Goal: Task Accomplishment & Management: Use online tool/utility

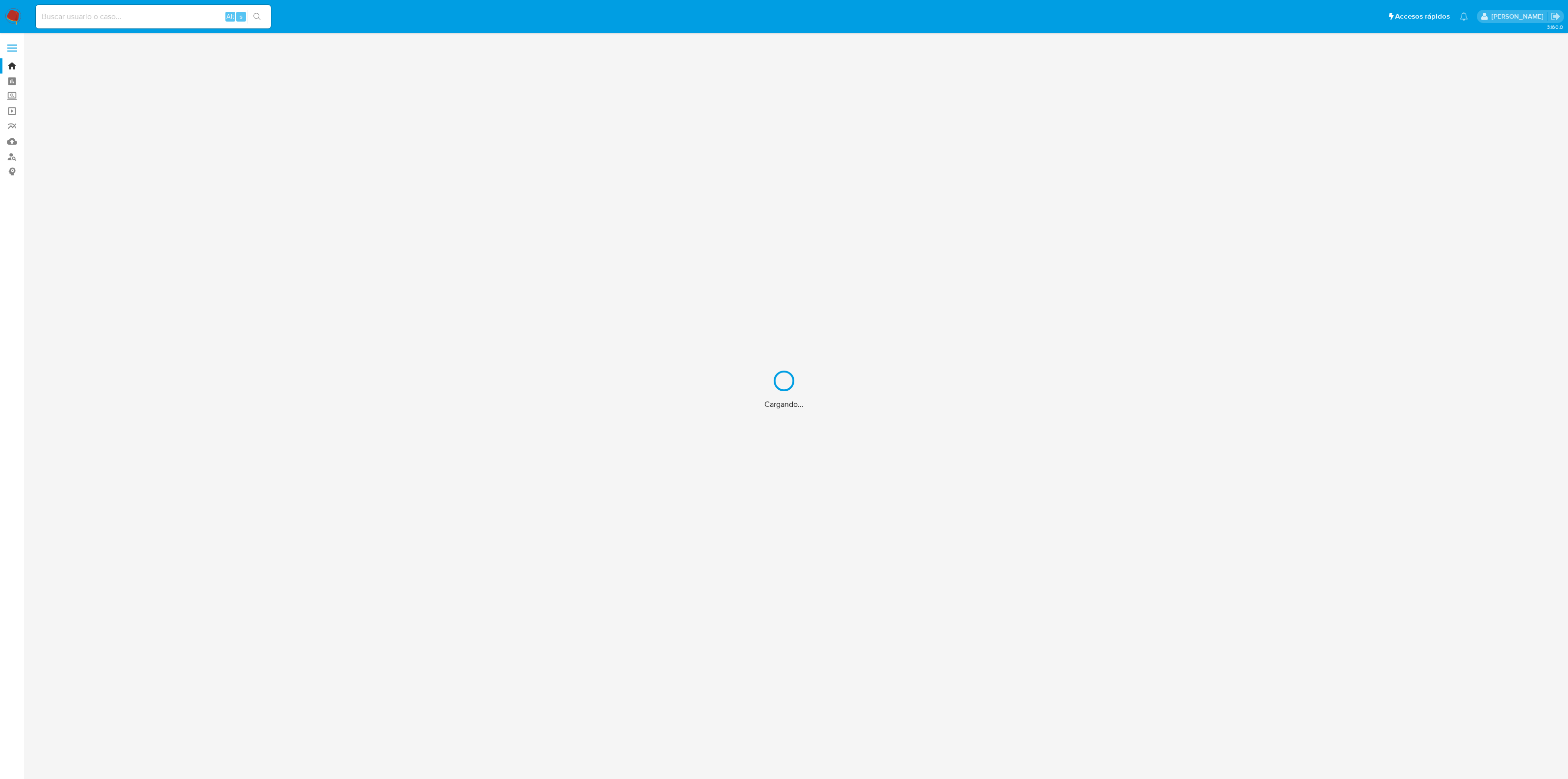
click at [190, 12] on div "Cargando..." at bounding box center [784, 389] width 1568 height 779
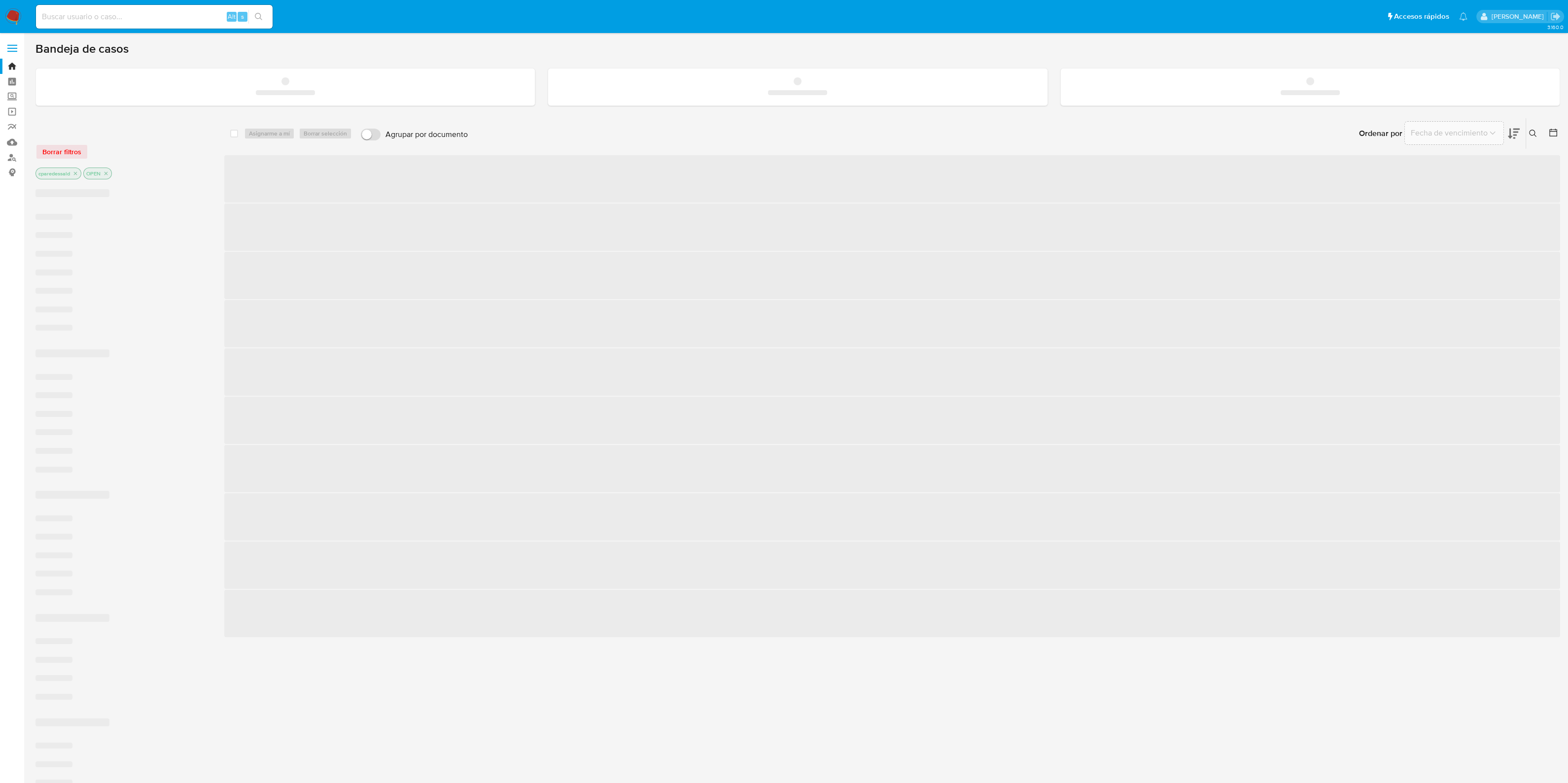
click at [186, 20] on input at bounding box center [154, 17] width 236 height 13
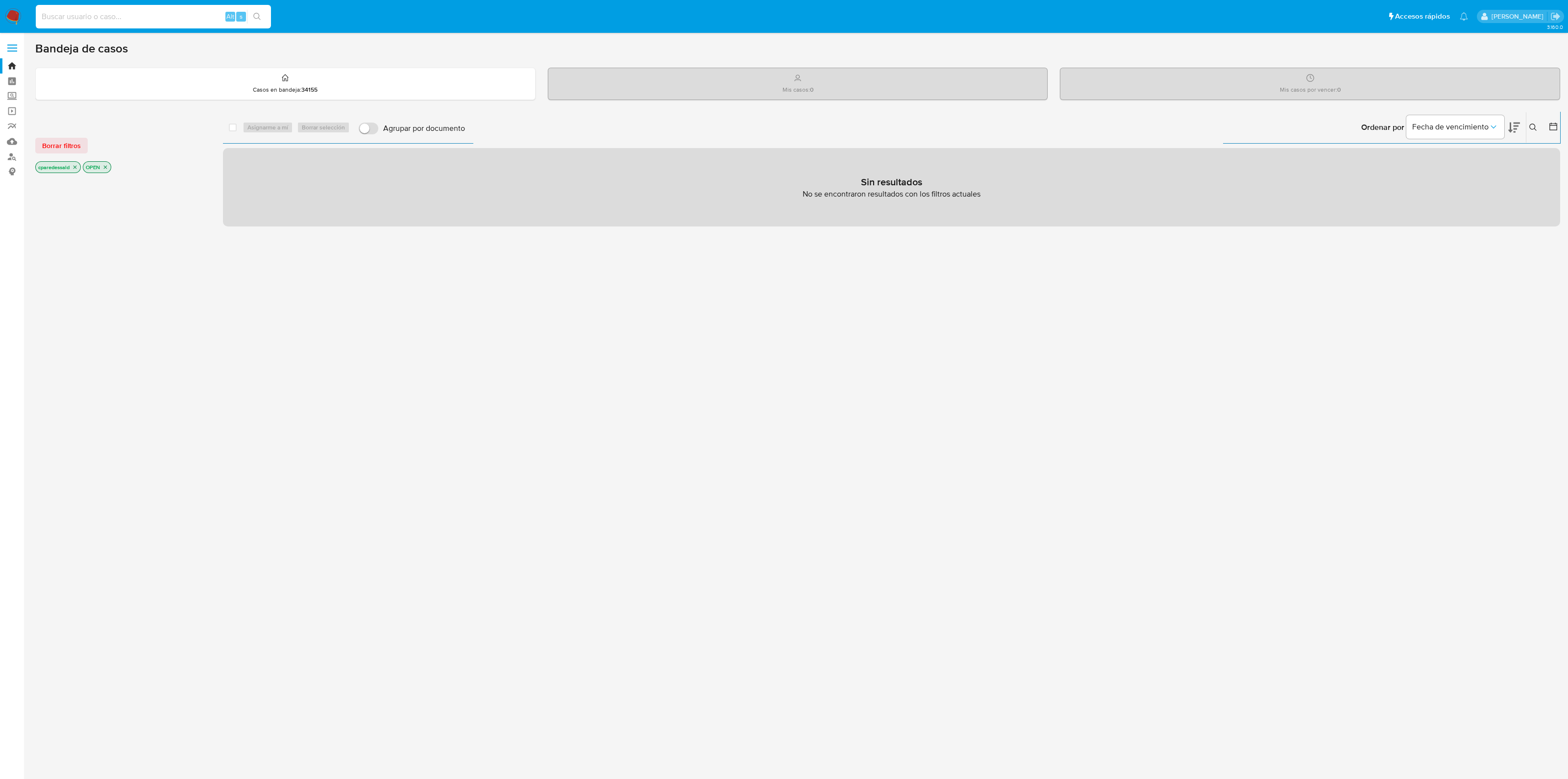
paste input "U54pEj3ENUYVxNs8Mw7GwjSi"
type input "U54pEj3ENUYVxNs8Mw7GwjSi"
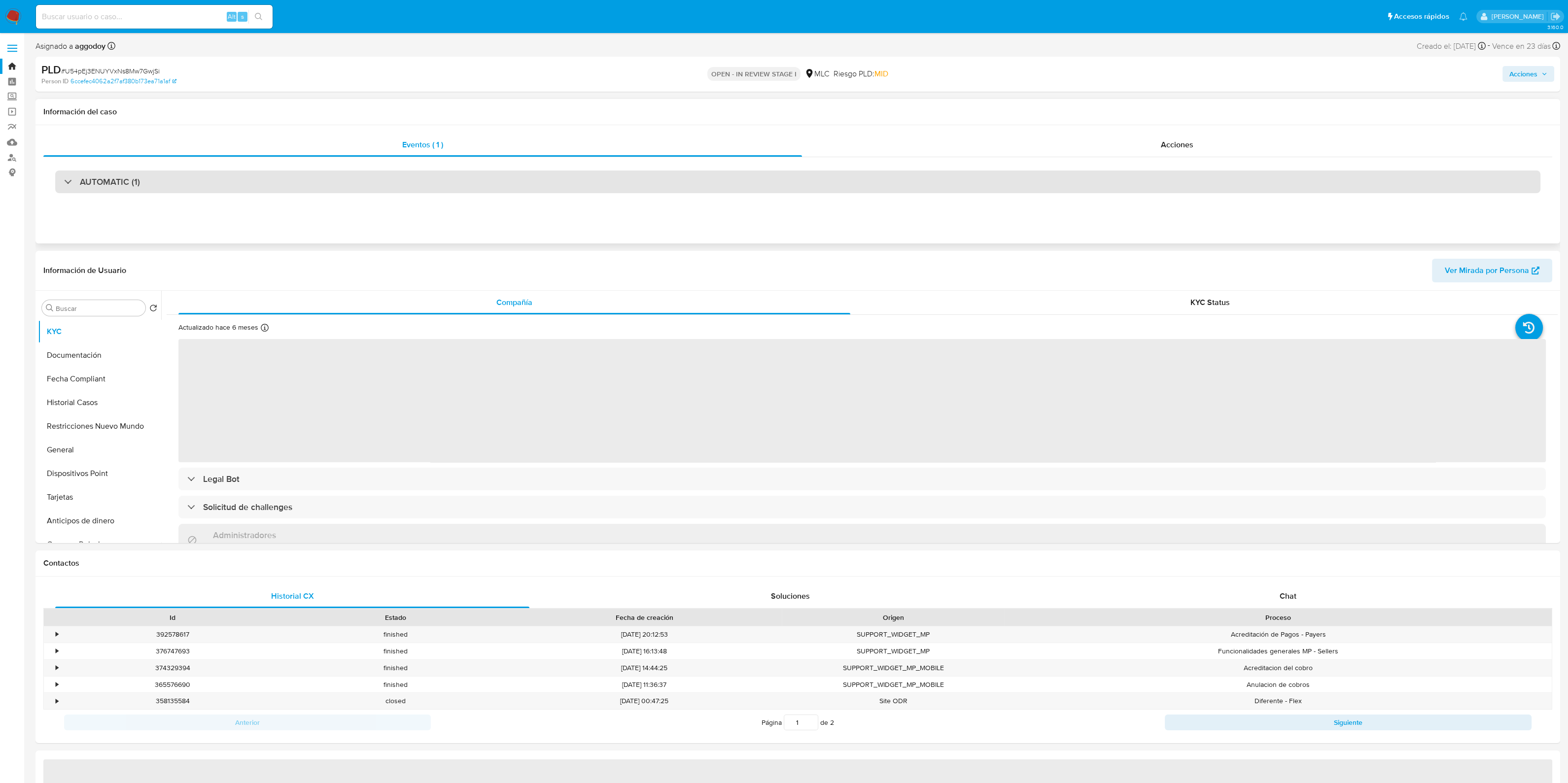
click at [277, 189] on div "AUTOMATIC (1)" at bounding box center [797, 182] width 1485 height 23
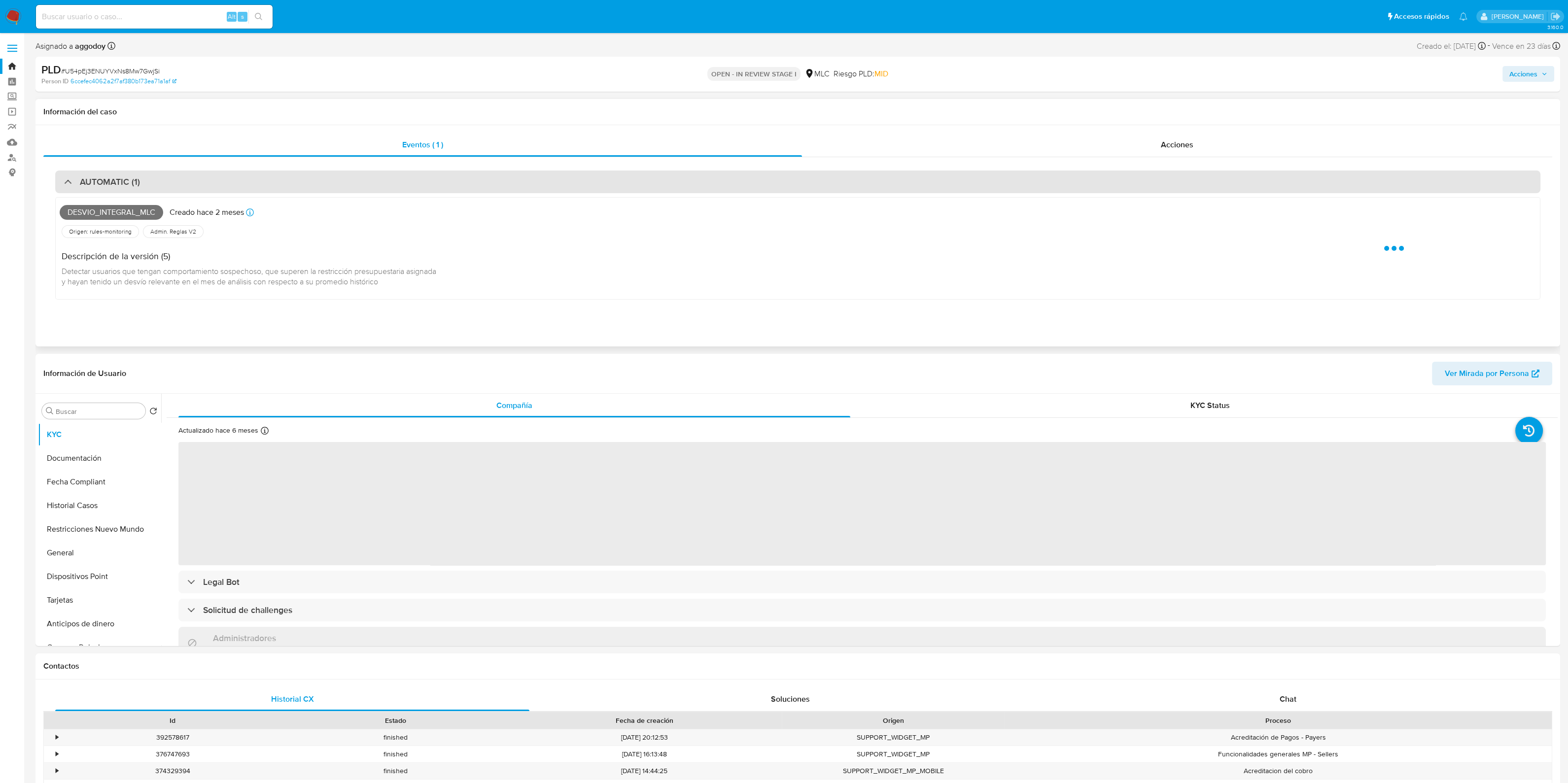
select select "10"
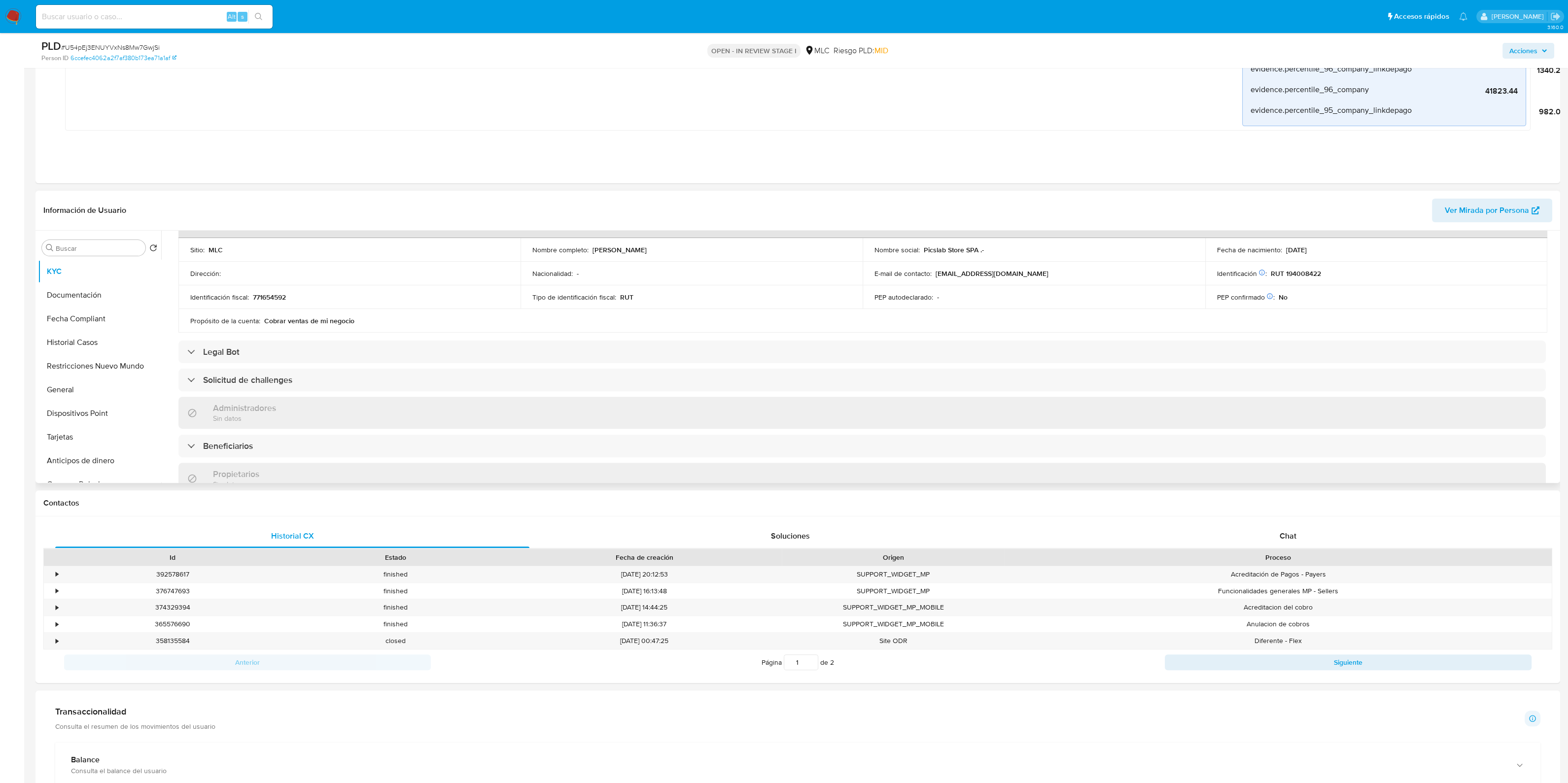
scroll to position [308, 0]
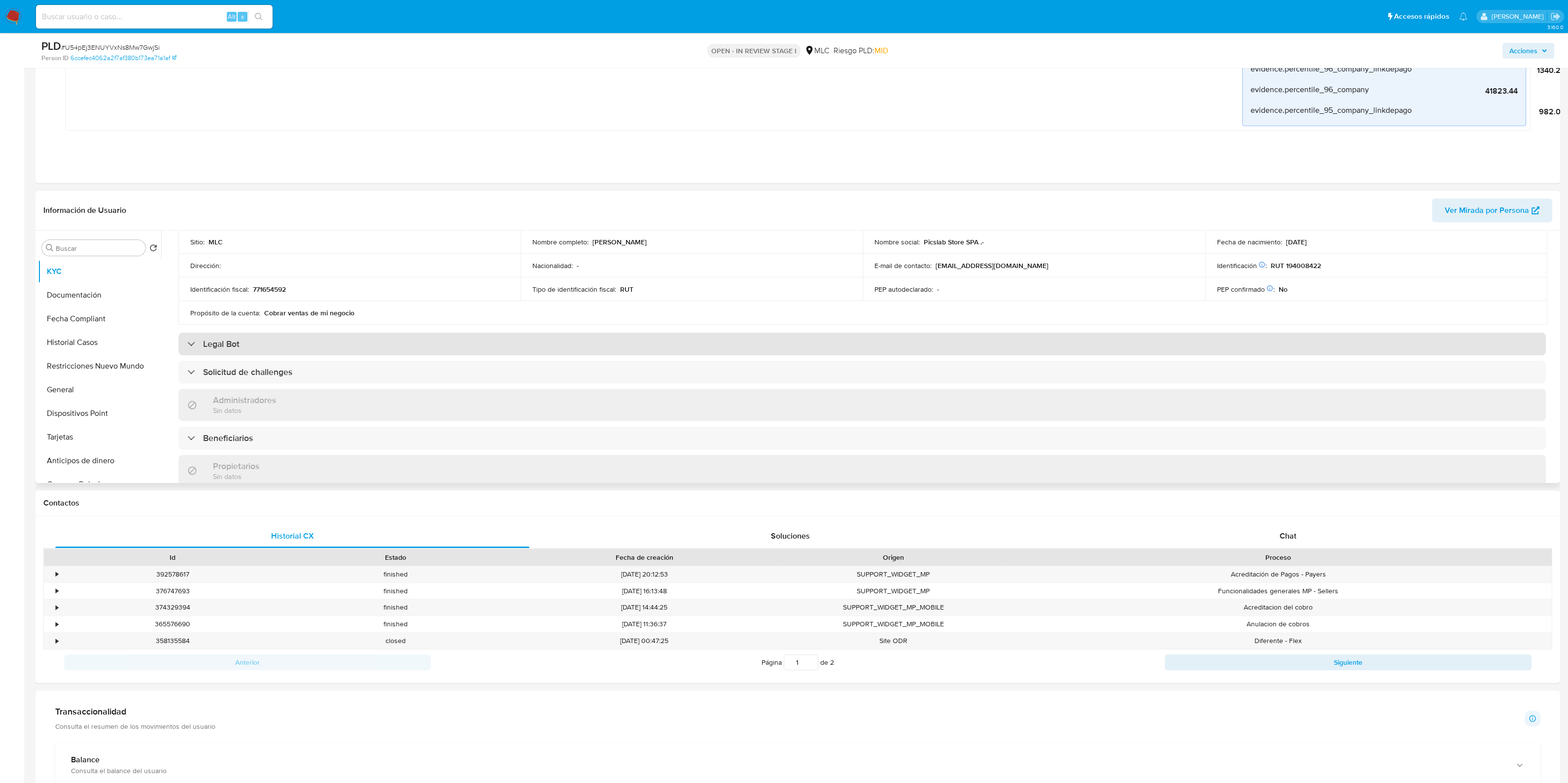
click at [560, 350] on div "Legal Bot" at bounding box center [861, 343] width 1367 height 23
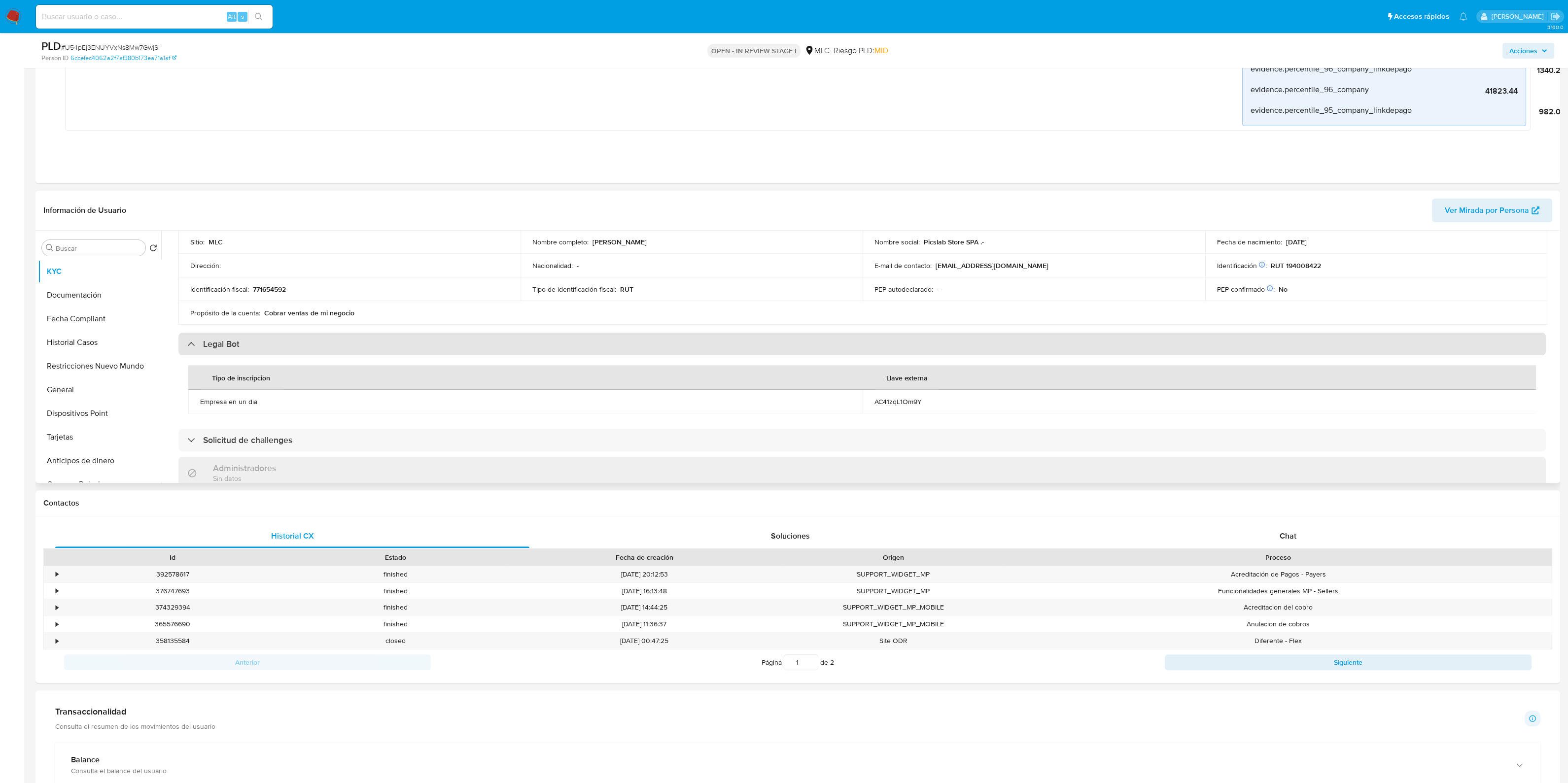
click at [560, 350] on div "Legal Bot" at bounding box center [861, 343] width 1367 height 23
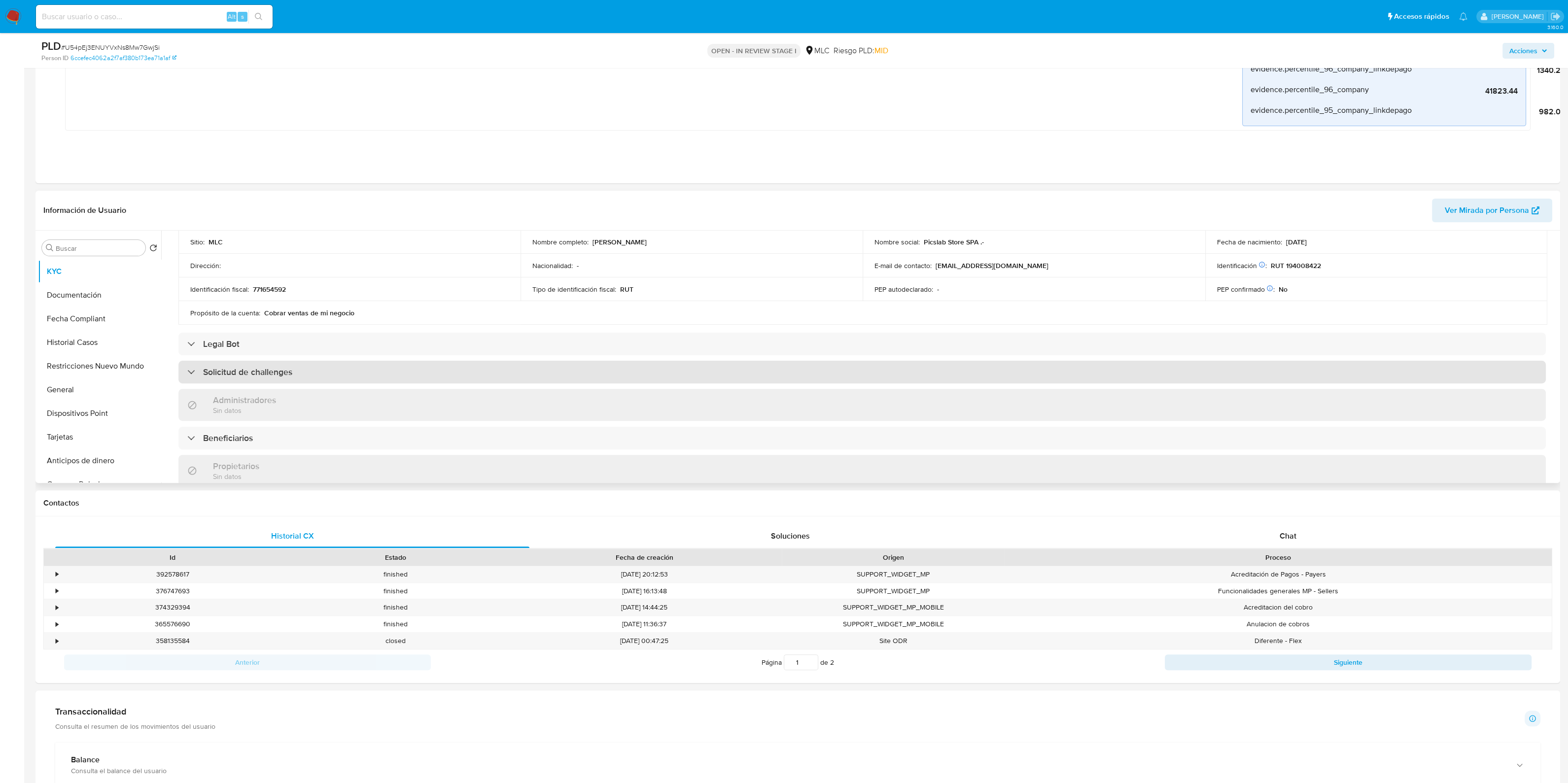
click at [568, 378] on div "Solicitud de challenges" at bounding box center [861, 372] width 1367 height 23
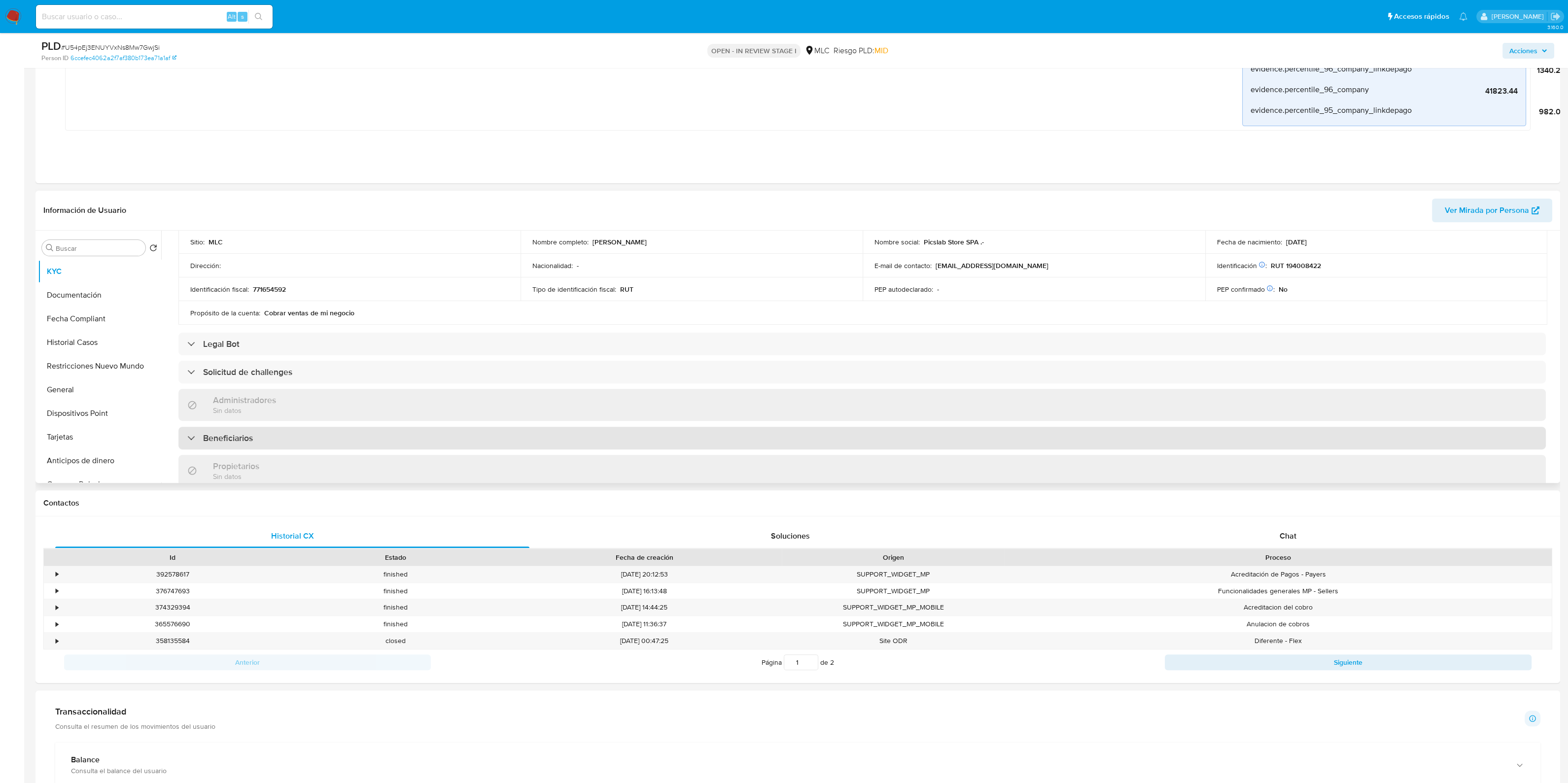
click at [557, 447] on div "Beneficiarios" at bounding box center [861, 438] width 1367 height 23
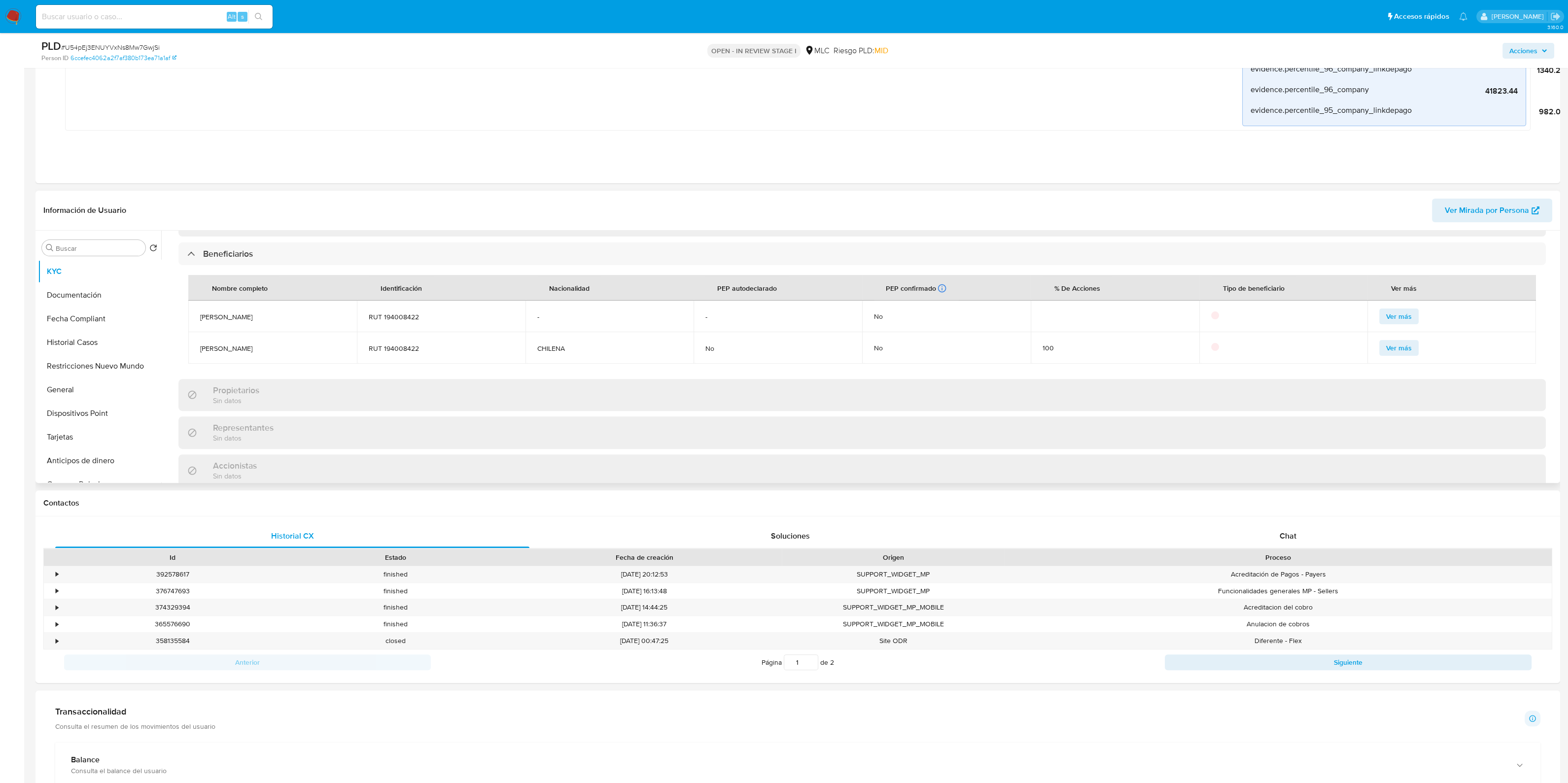
scroll to position [431, 0]
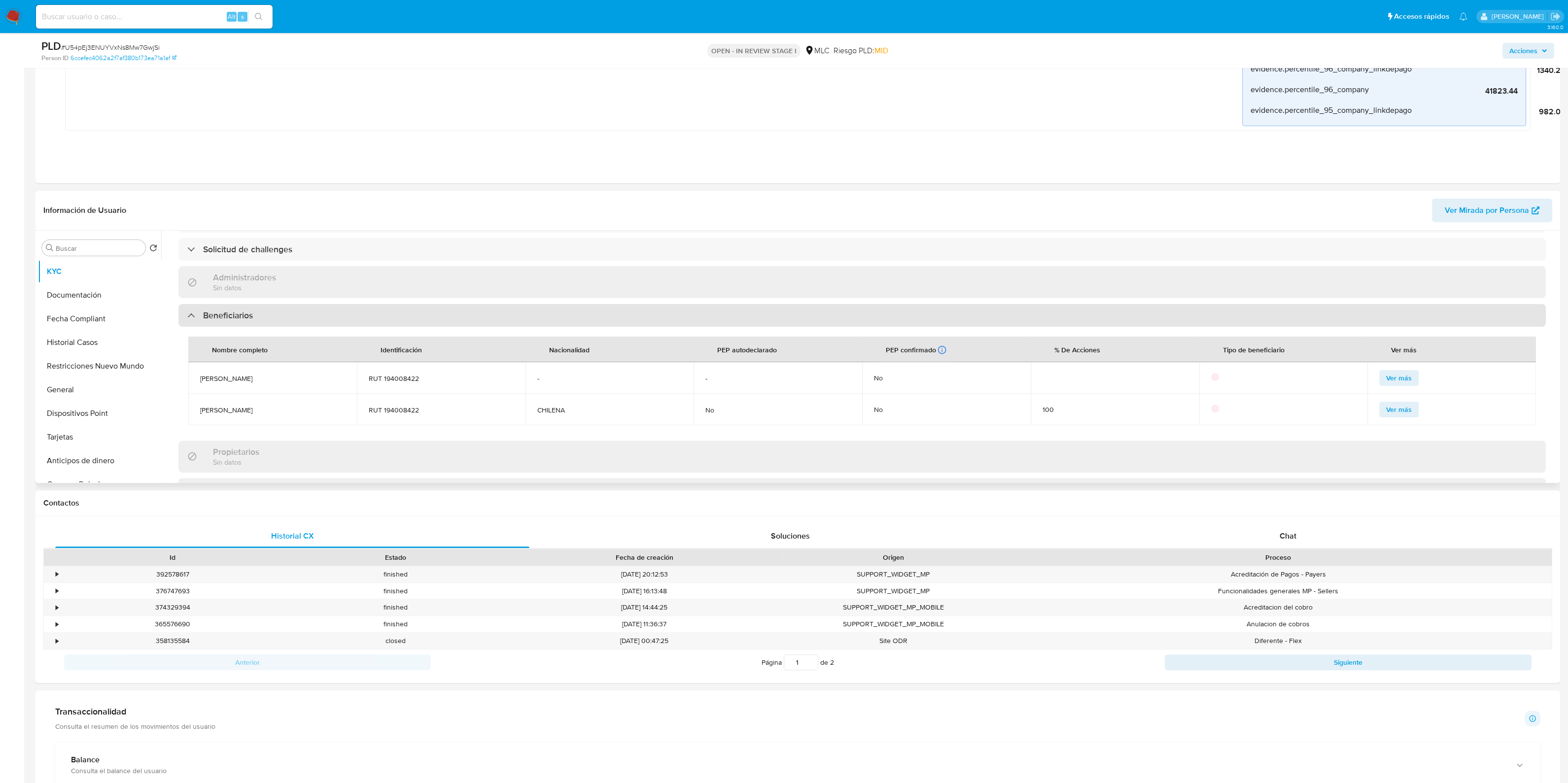
click at [549, 312] on div "Beneficiarios" at bounding box center [861, 315] width 1367 height 23
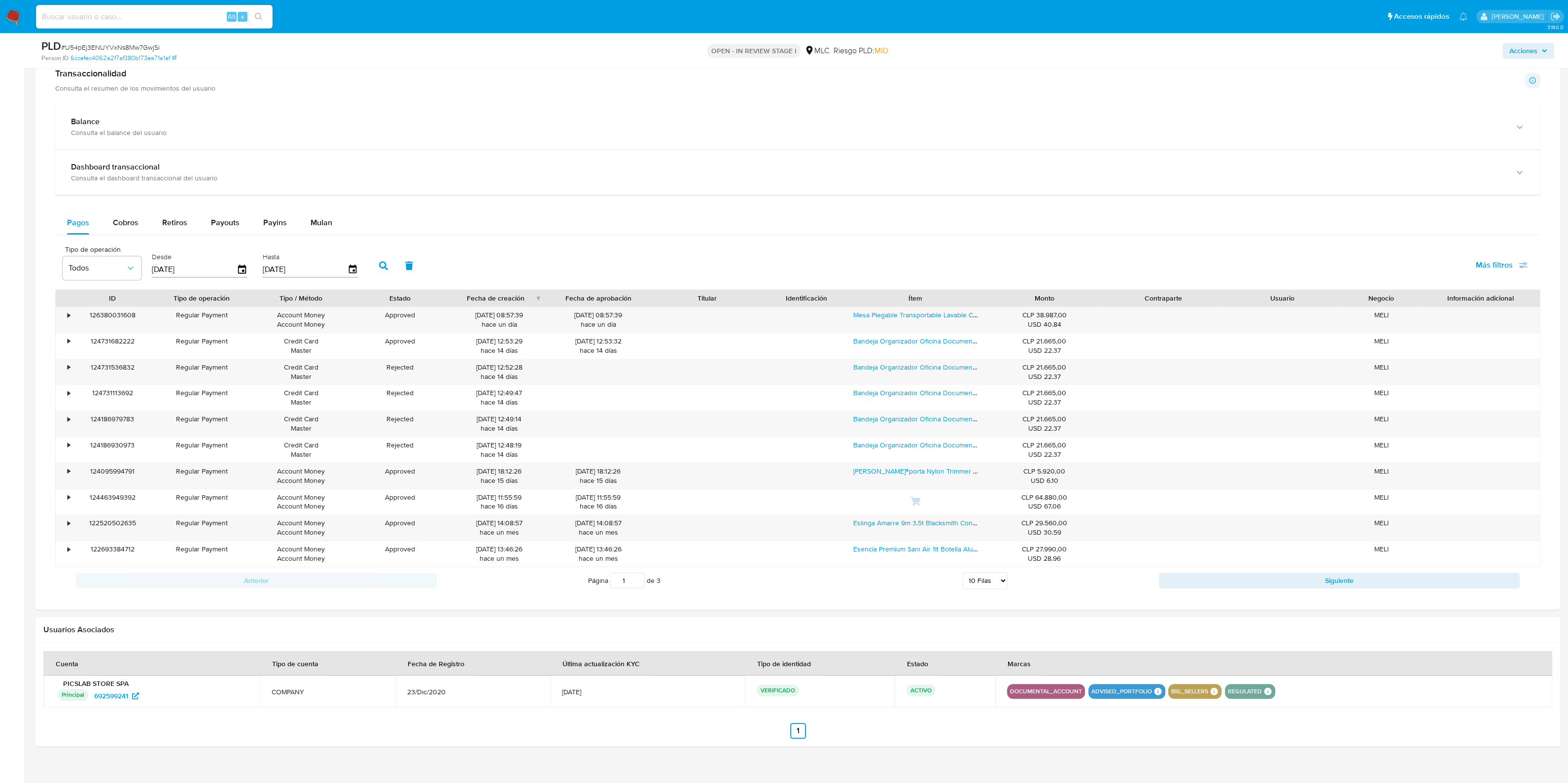
scroll to position [1448, 0]
